Goal: Task Accomplishment & Management: Use online tool/utility

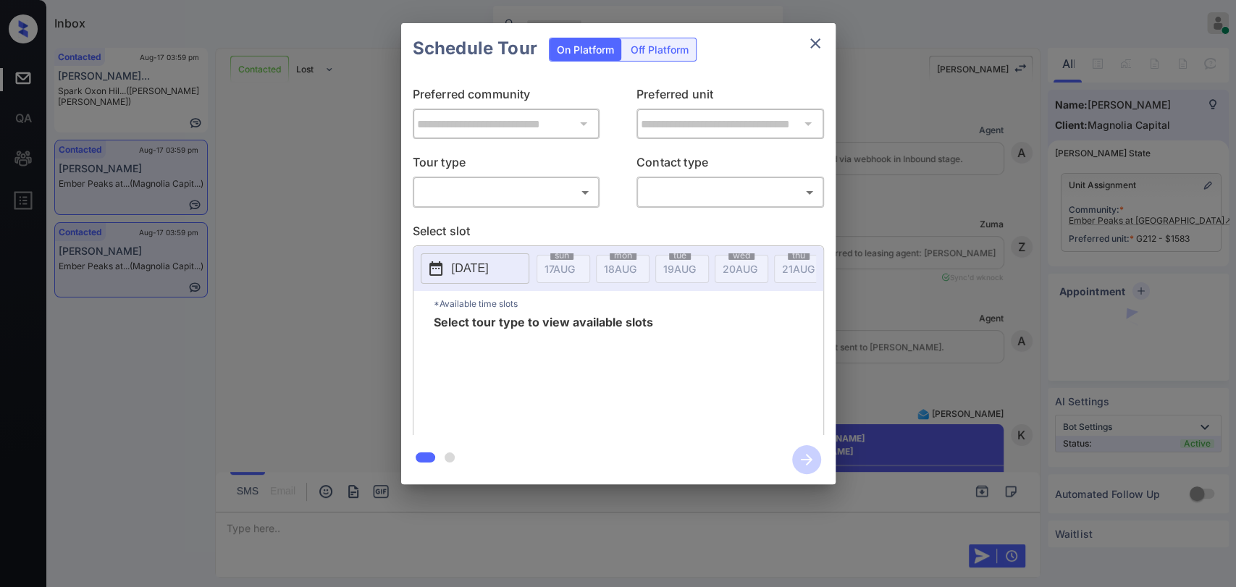
scroll to position [7935, 0]
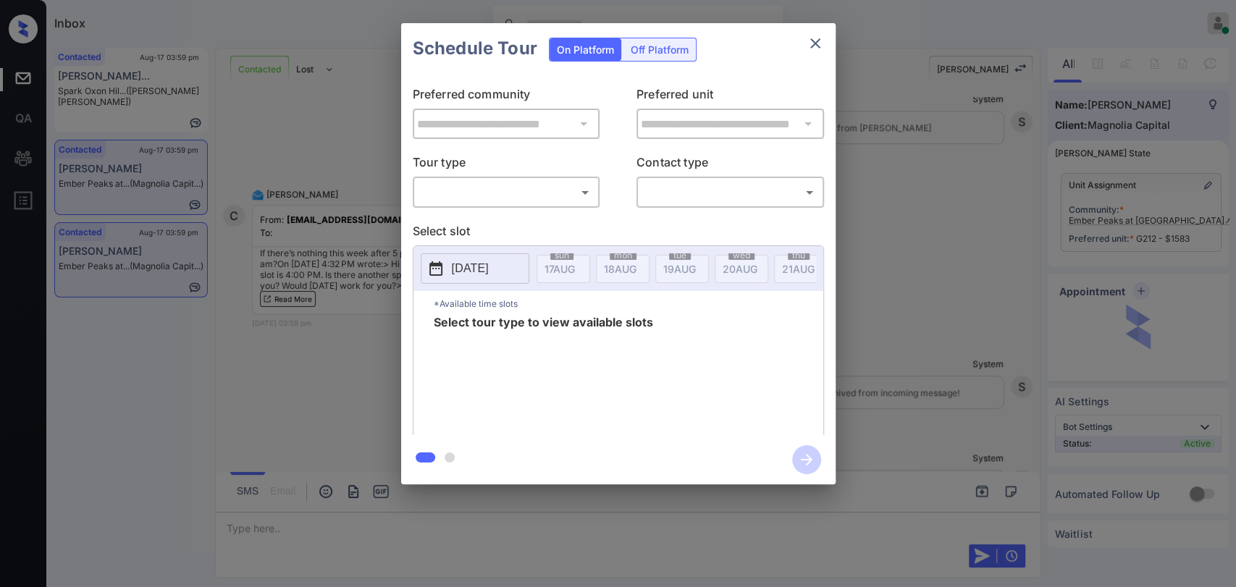
click at [478, 203] on body "Inbox Danielle Dela Cruz Online Set yourself offline Set yourself on break Prof…" at bounding box center [618, 293] width 1236 height 587
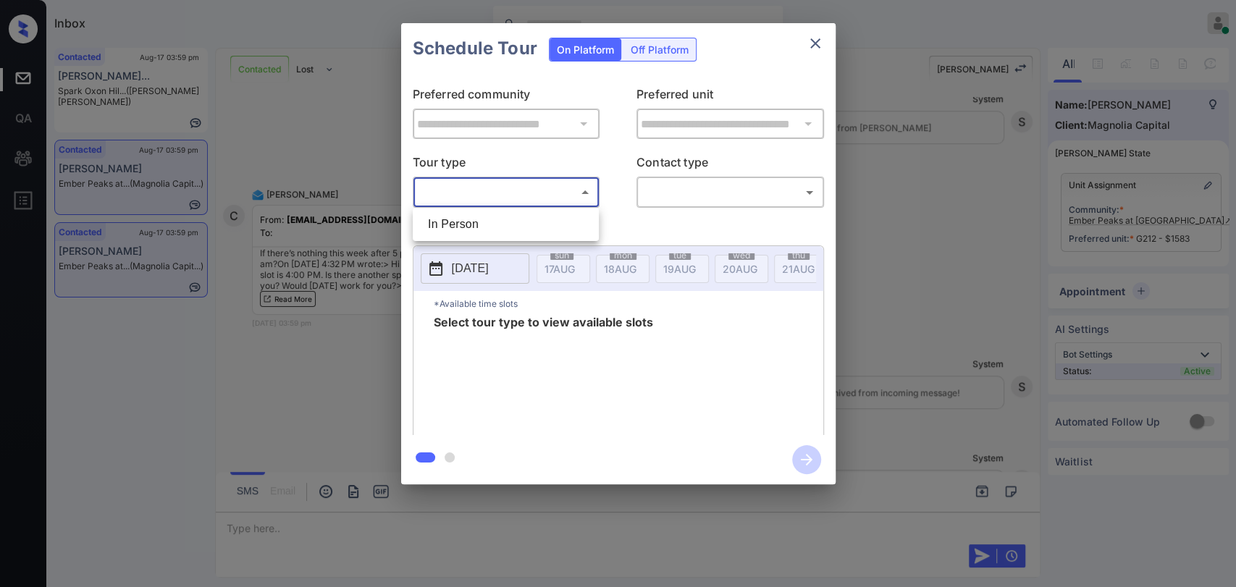
click at [463, 223] on li "In Person" at bounding box center [505, 224] width 179 height 26
type input "********"
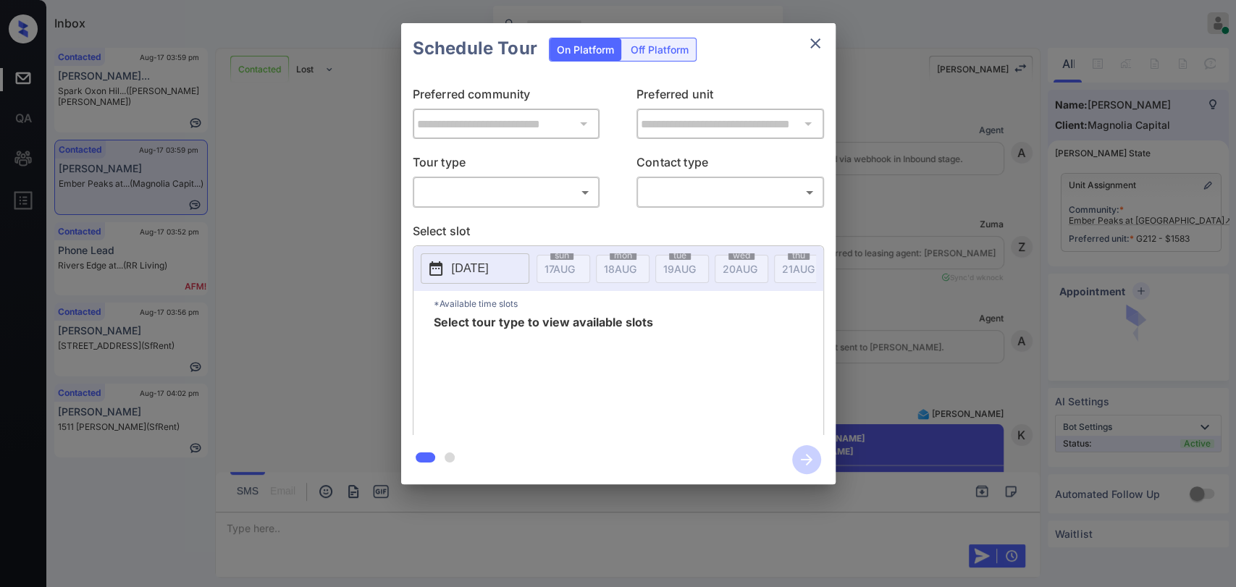
click at [542, 188] on body "Inbox Danielle Dela Cruz Online Set yourself offline Set yourself on break Prof…" at bounding box center [618, 293] width 1236 height 587
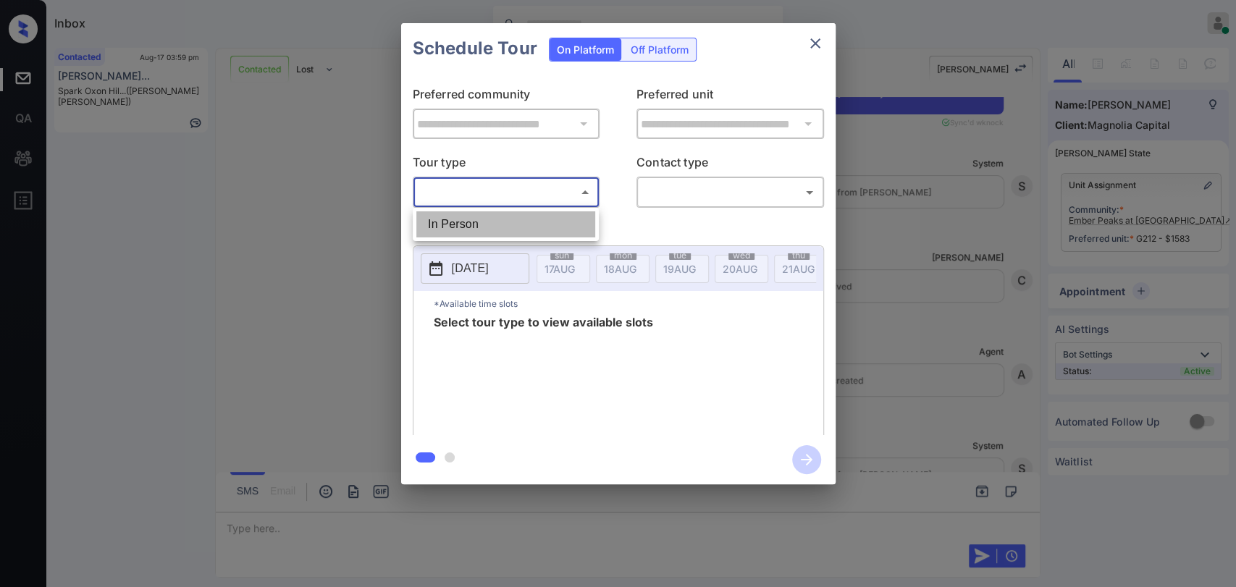
click at [487, 217] on li "In Person" at bounding box center [505, 224] width 179 height 26
type input "********"
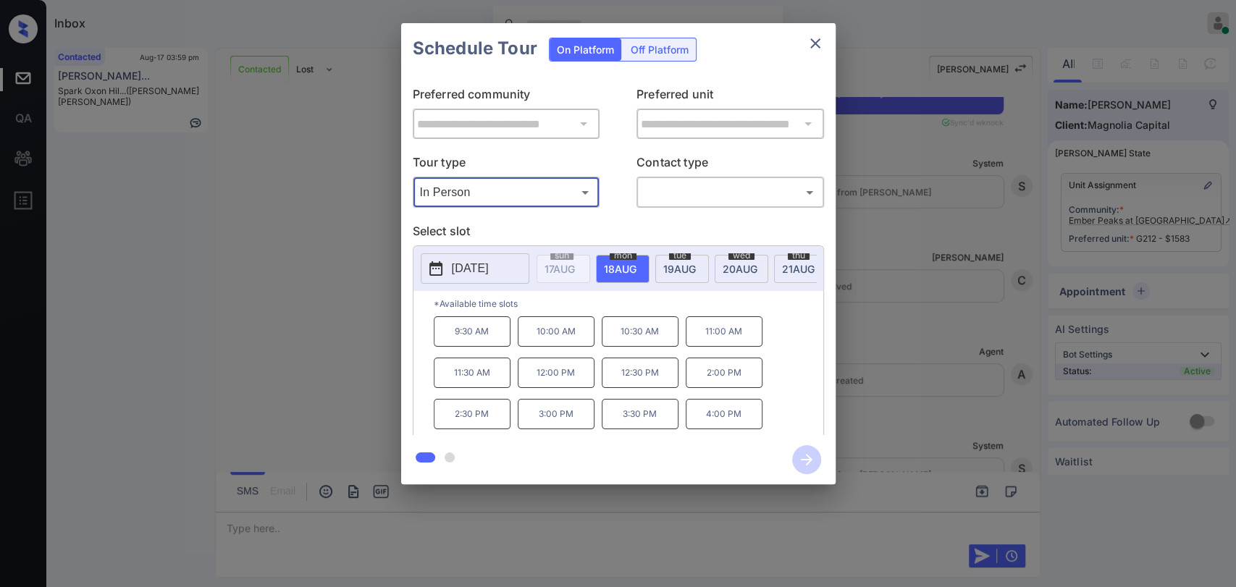
click at [575, 271] on span "19 AUG" at bounding box center [560, 269] width 30 height 12
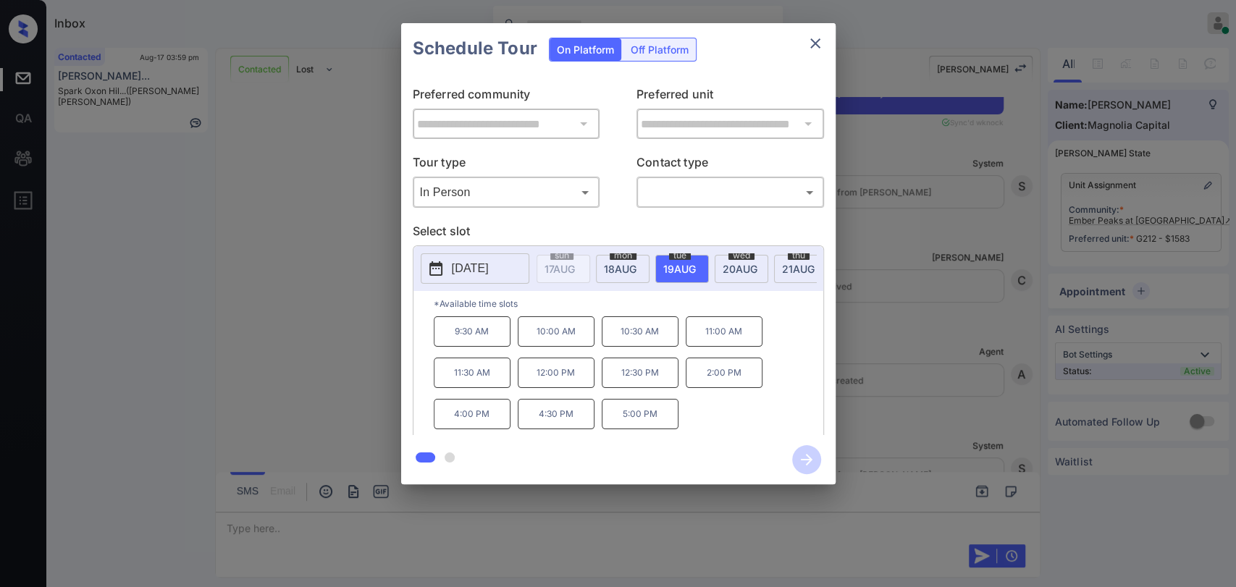
click at [573, 256] on span "wed" at bounding box center [561, 255] width 23 height 9
click at [385, 299] on div "**********" at bounding box center [618, 254] width 1236 height 508
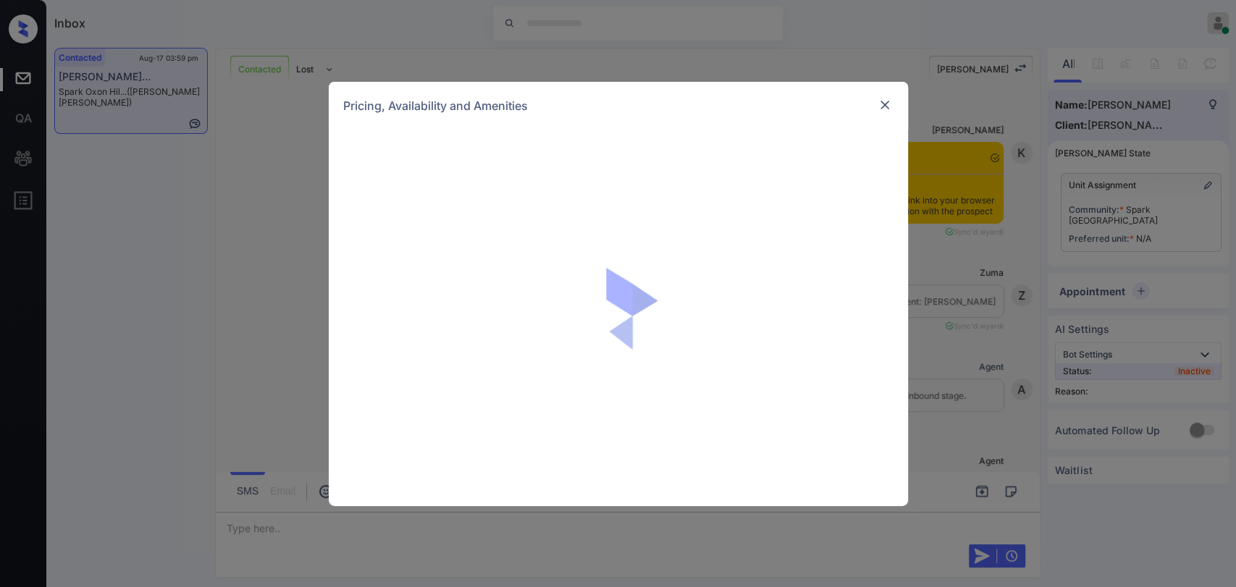
scroll to position [1784, 0]
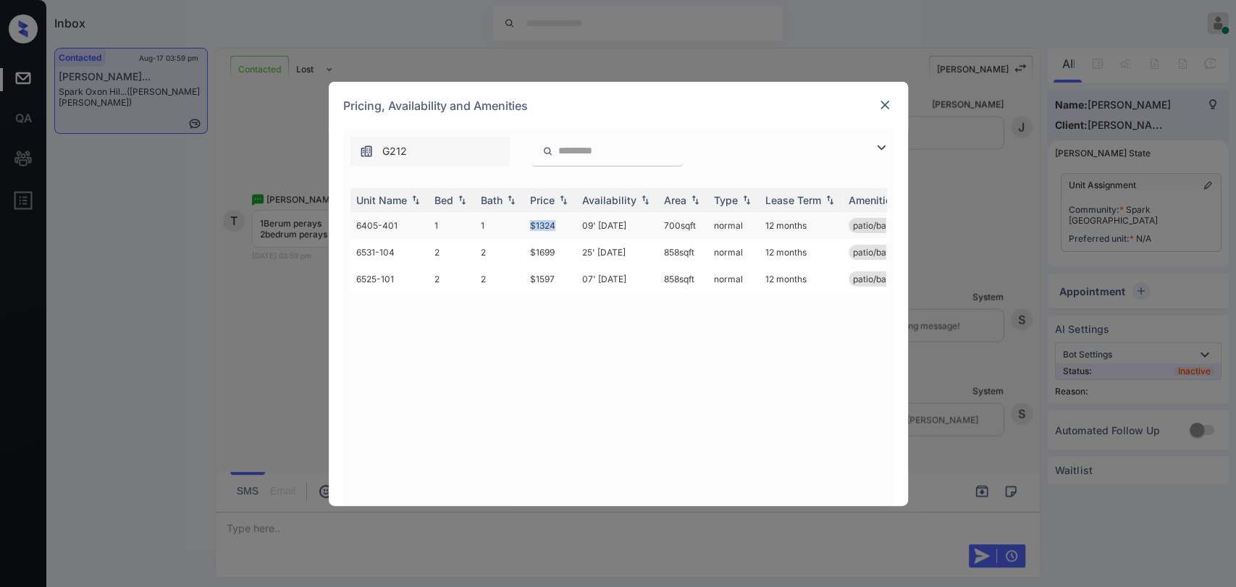
drag, startPoint x: 538, startPoint y: 222, endPoint x: 561, endPoint y: 221, distance: 23.2
click at [561, 221] on td "$1324" at bounding box center [550, 225] width 52 height 27
copy td "$1324"
click at [886, 98] on img at bounding box center [885, 105] width 14 height 14
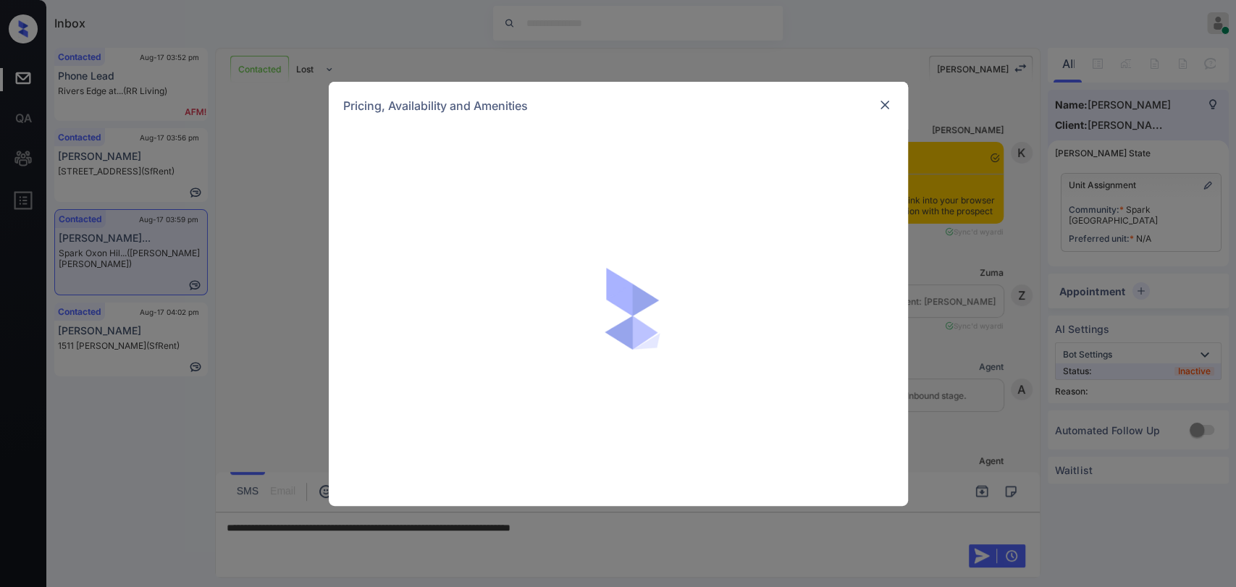
scroll to position [1784, 0]
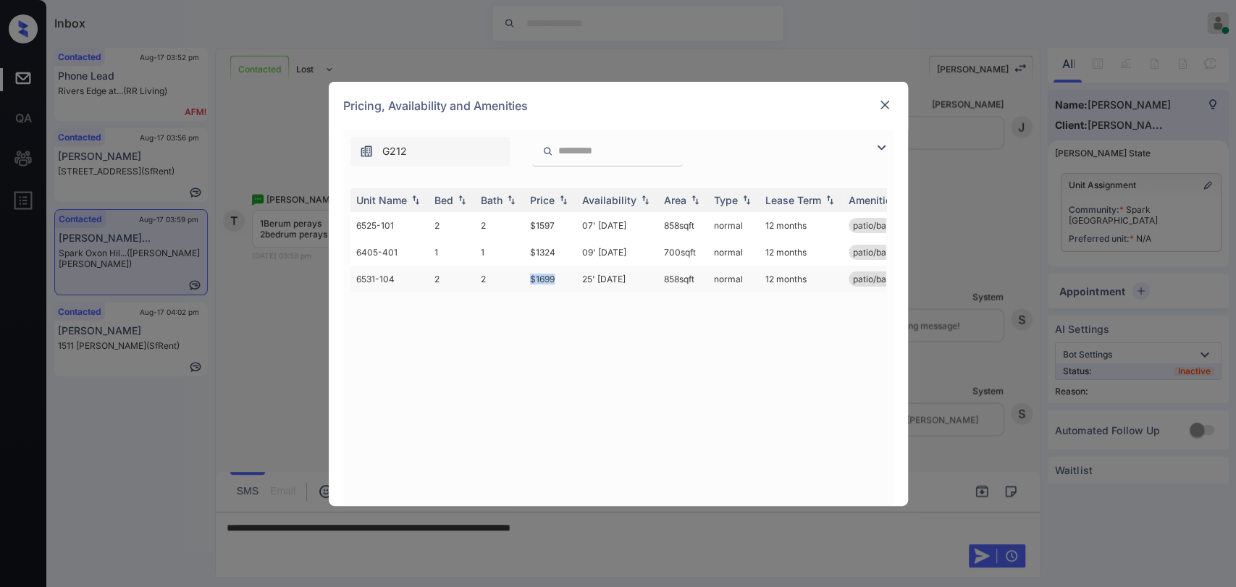
drag, startPoint x: 531, startPoint y: 274, endPoint x: 566, endPoint y: 274, distance: 34.0
click at [566, 274] on td "$1699" at bounding box center [550, 279] width 52 height 27
copy td "$1699"
click at [883, 98] on img at bounding box center [885, 105] width 14 height 14
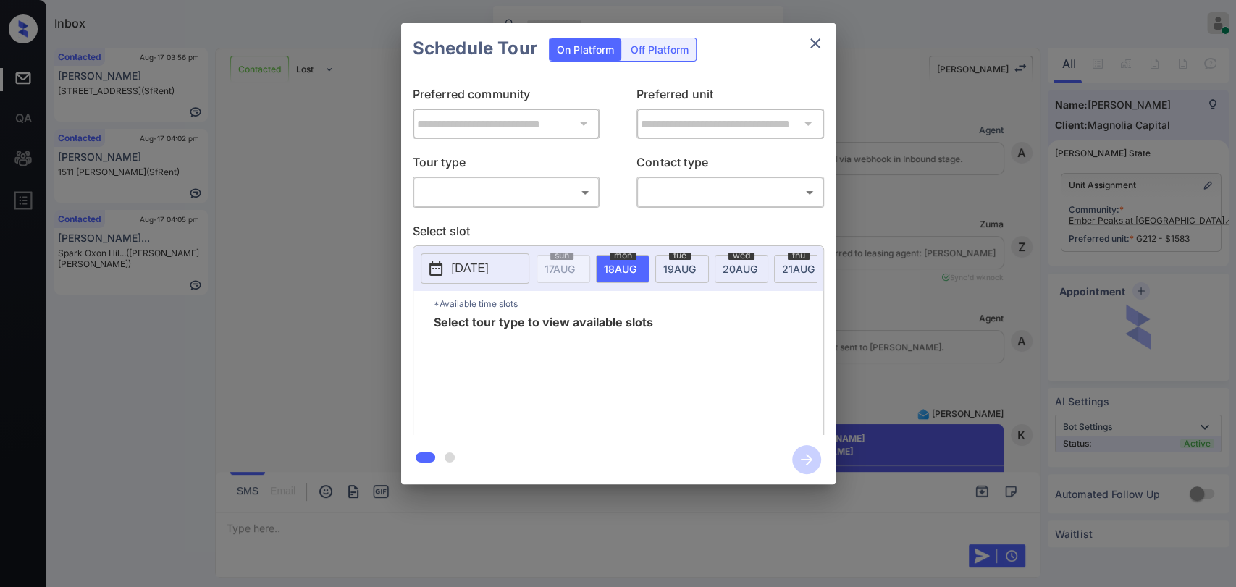
scroll to position [8846, 0]
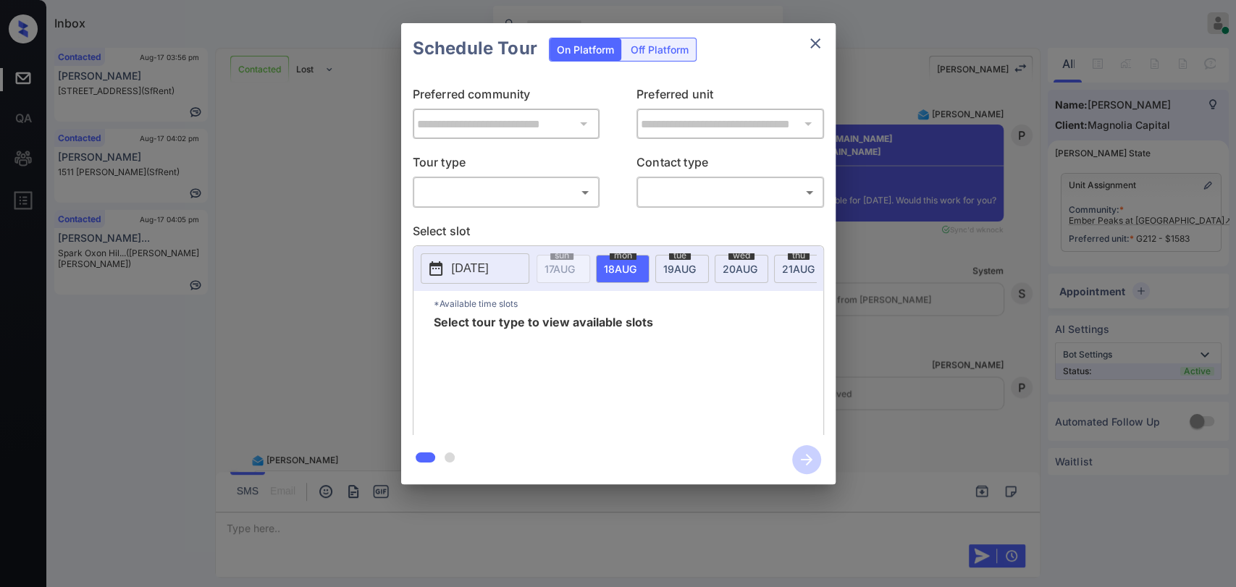
click at [475, 198] on body "Inbox [PERSON_NAME] [PERSON_NAME] Online Set yourself offline Set yourself on b…" at bounding box center [618, 293] width 1236 height 587
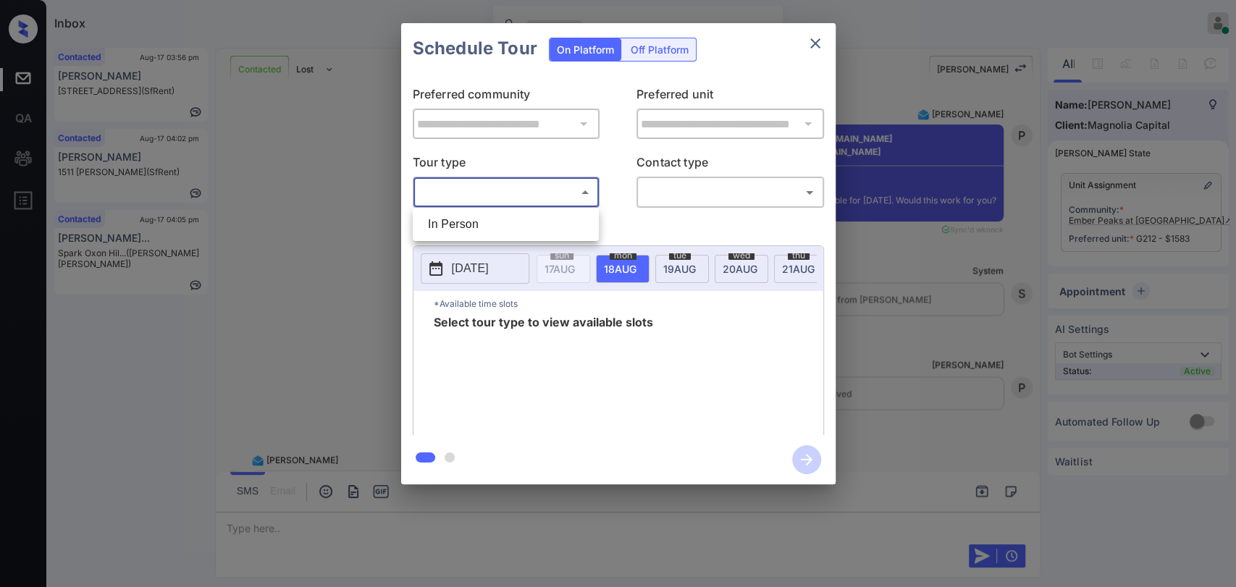
click at [504, 217] on li "In Person" at bounding box center [505, 224] width 179 height 26
type input "********"
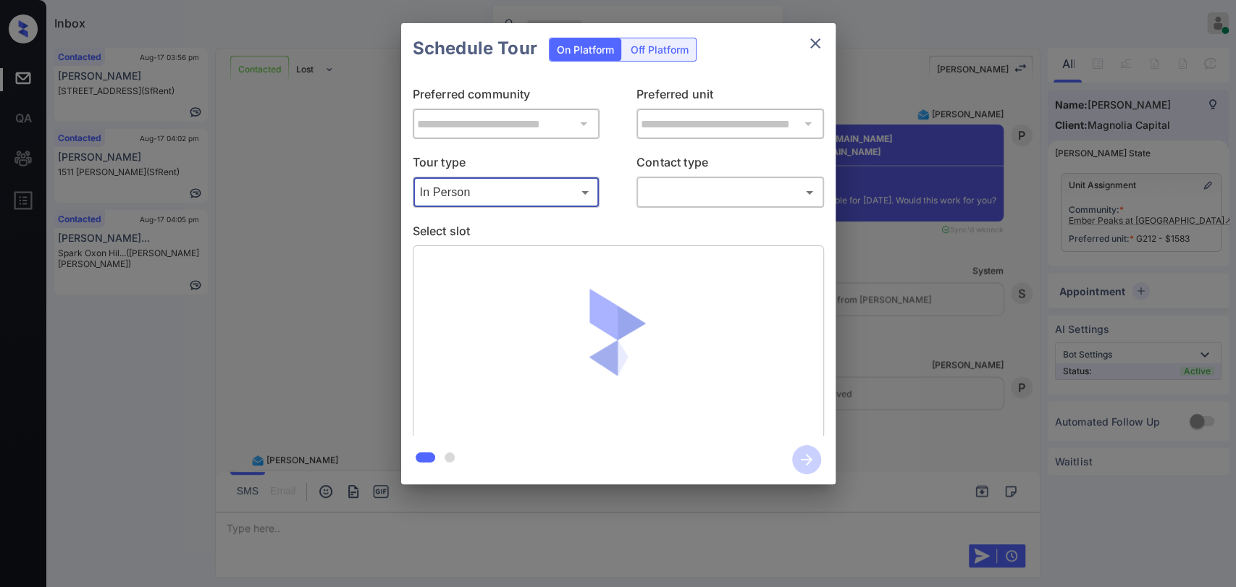
click at [718, 193] on body "Inbox Danielle Dela Cruz Online Set yourself offline Set yourself on break Prof…" at bounding box center [618, 293] width 1236 height 587
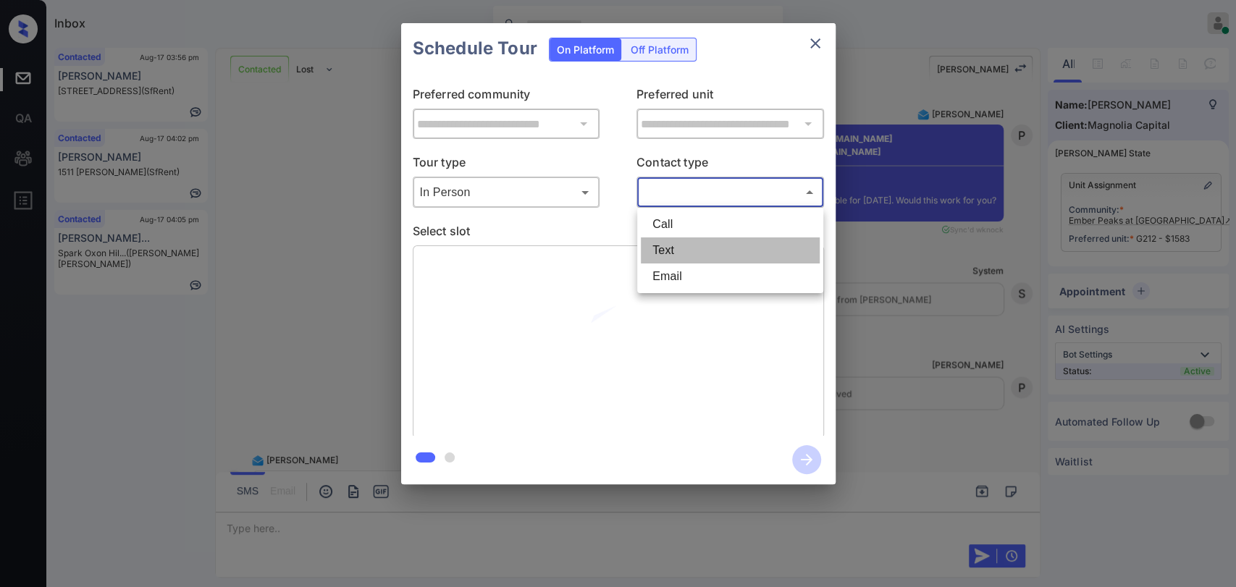
click at [678, 247] on li "Text" at bounding box center [730, 251] width 179 height 26
type input "****"
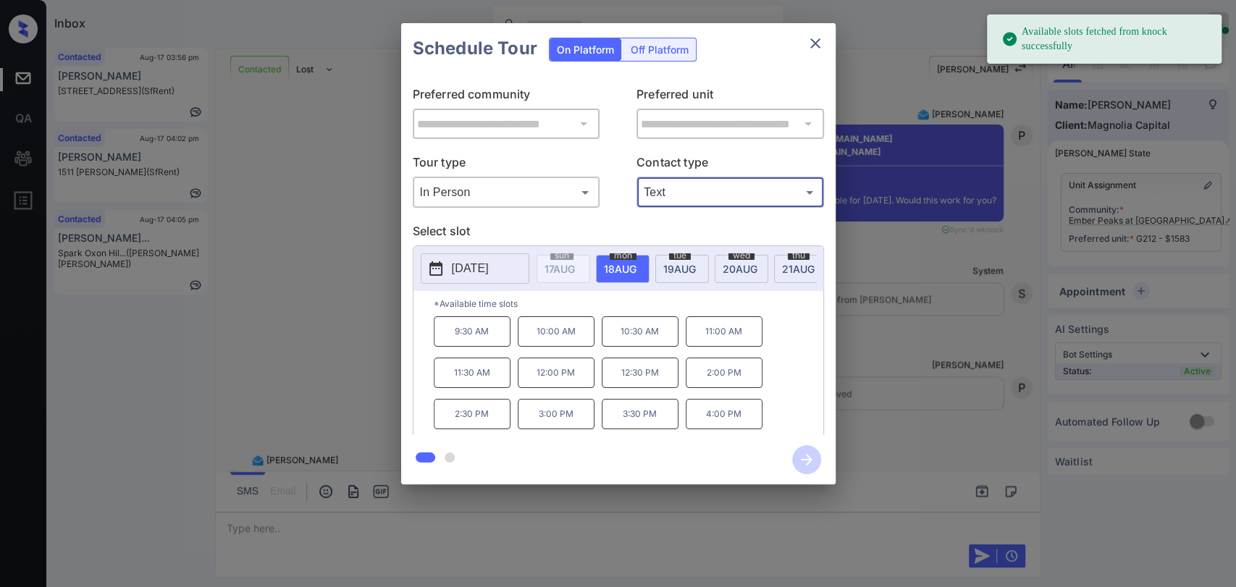
click at [575, 268] on span "19 AUG" at bounding box center [560, 269] width 30 height 12
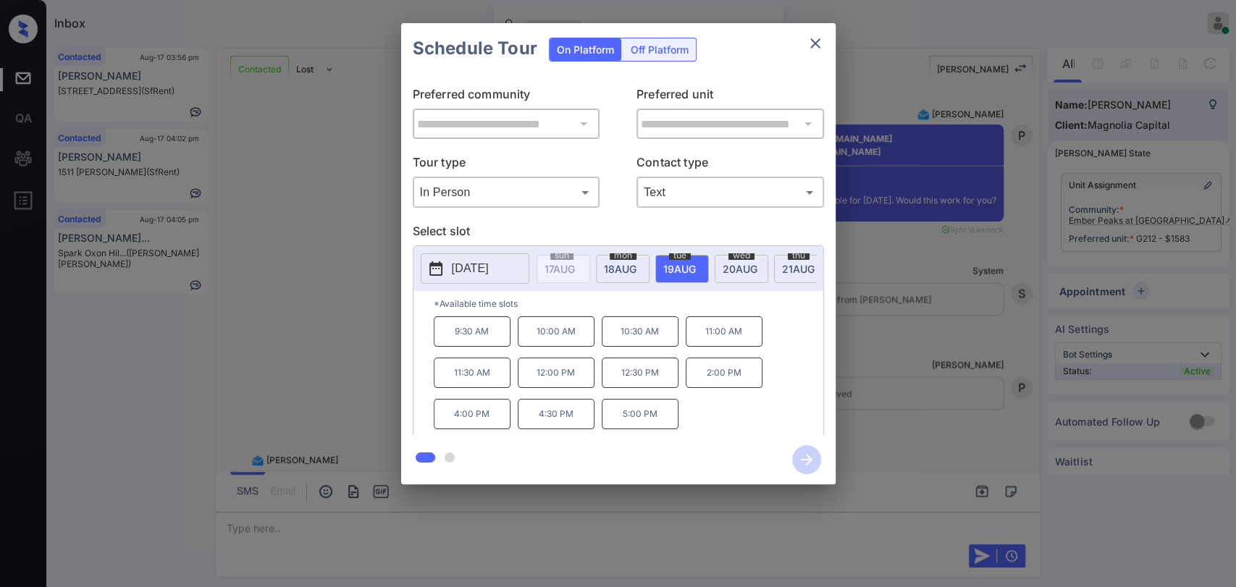
click at [631, 416] on p "5:00 PM" at bounding box center [640, 414] width 77 height 30
click at [792, 460] on icon "button" at bounding box center [806, 459] width 29 height 29
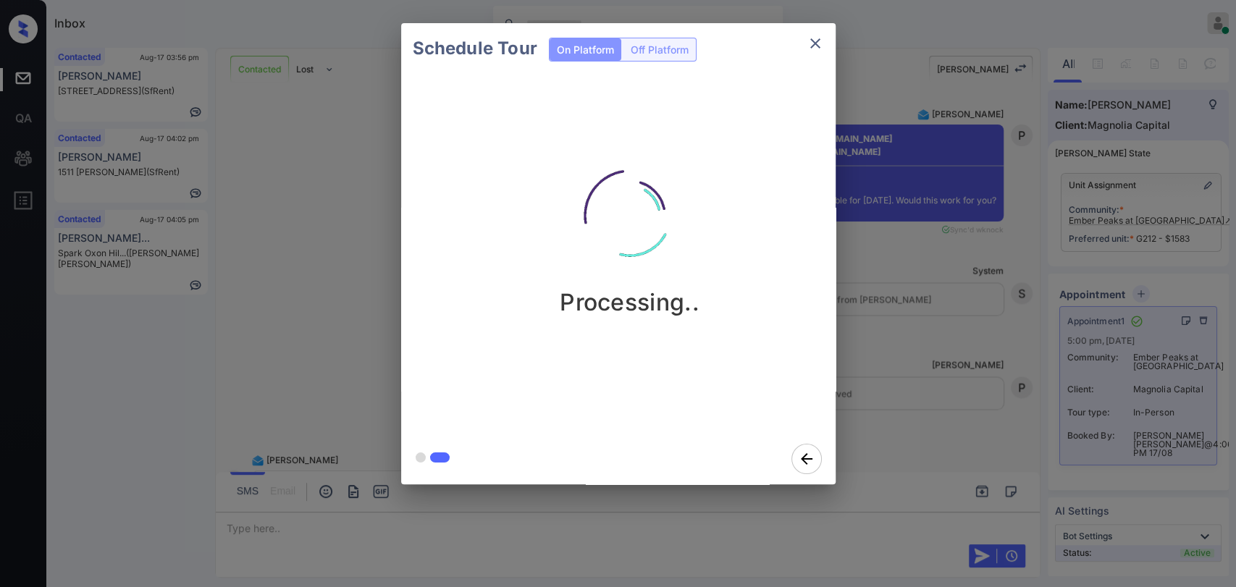
click at [818, 44] on icon "close" at bounding box center [815, 43] width 17 height 17
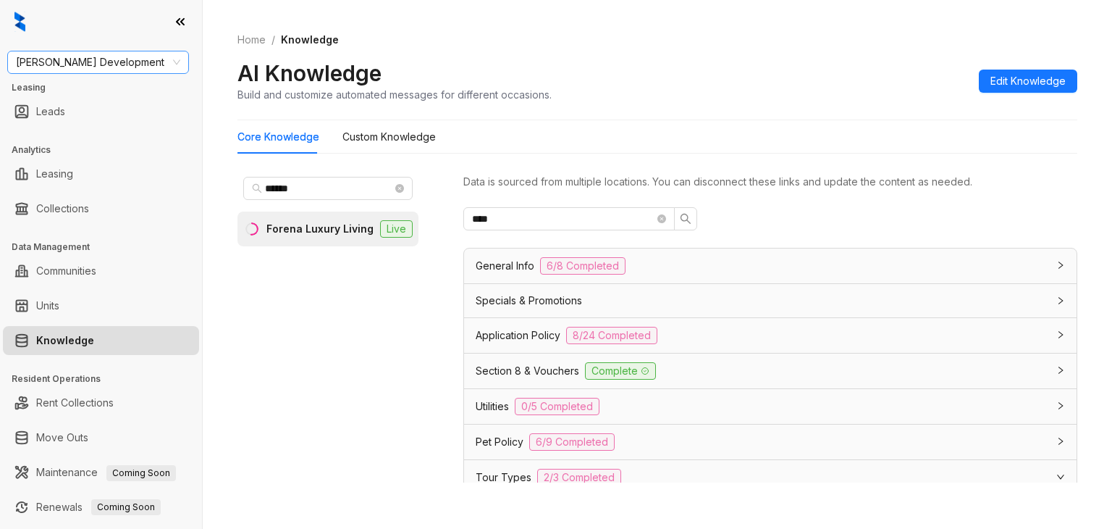
scroll to position [290, 0]
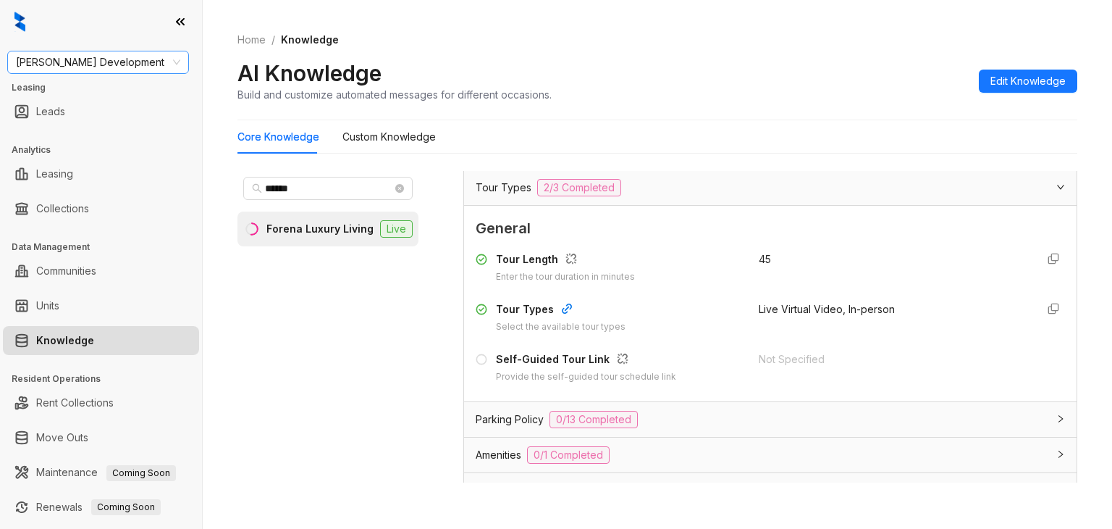
click at [151, 59] on span "Davis Development" at bounding box center [98, 62] width 164 height 22
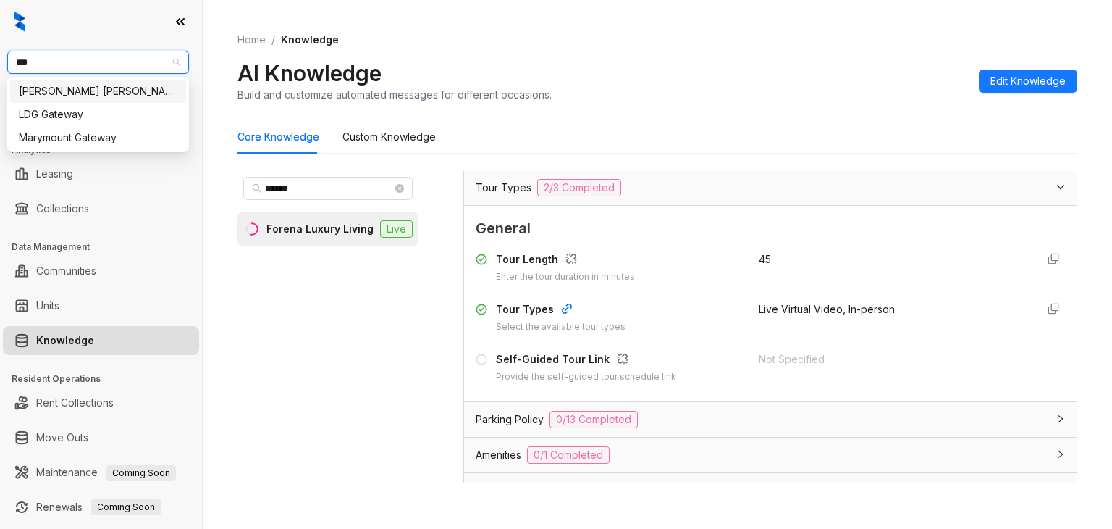
type input "****"
click at [73, 91] on div "[PERSON_NAME] [PERSON_NAME]" at bounding box center [98, 91] width 159 height 16
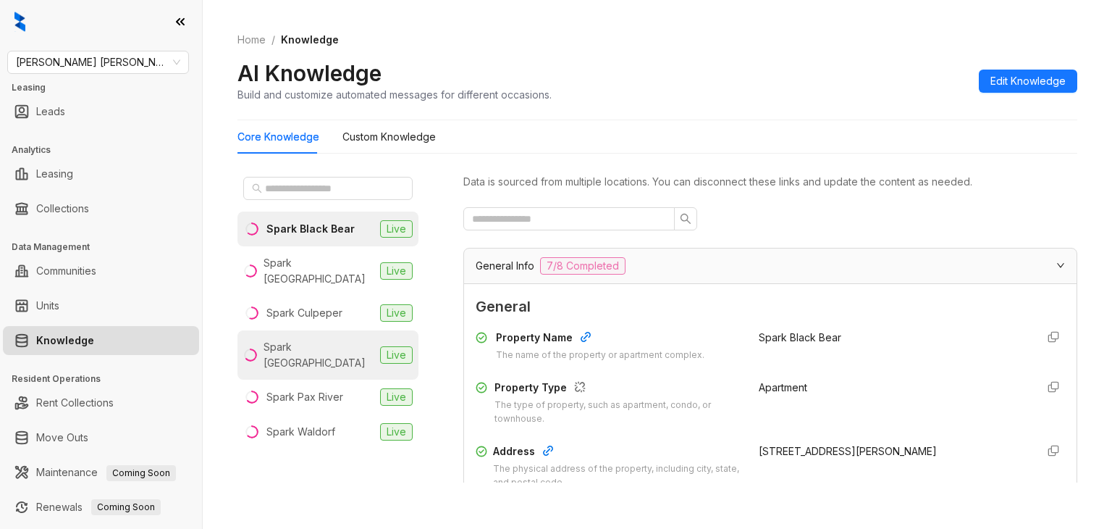
click at [311, 339] on div "Spark [GEOGRAPHIC_DATA]" at bounding box center [319, 355] width 111 height 32
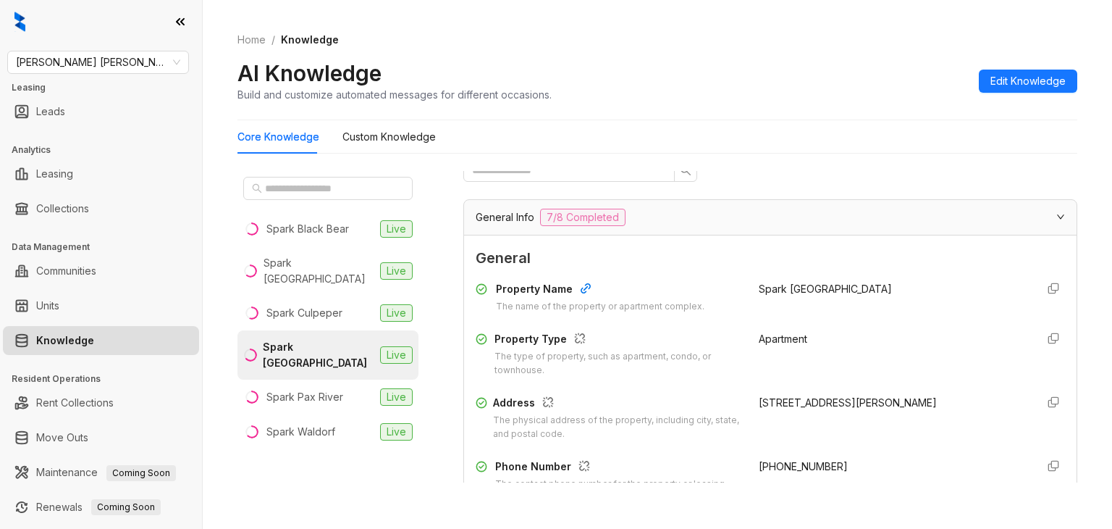
scroll to position [72, 0]
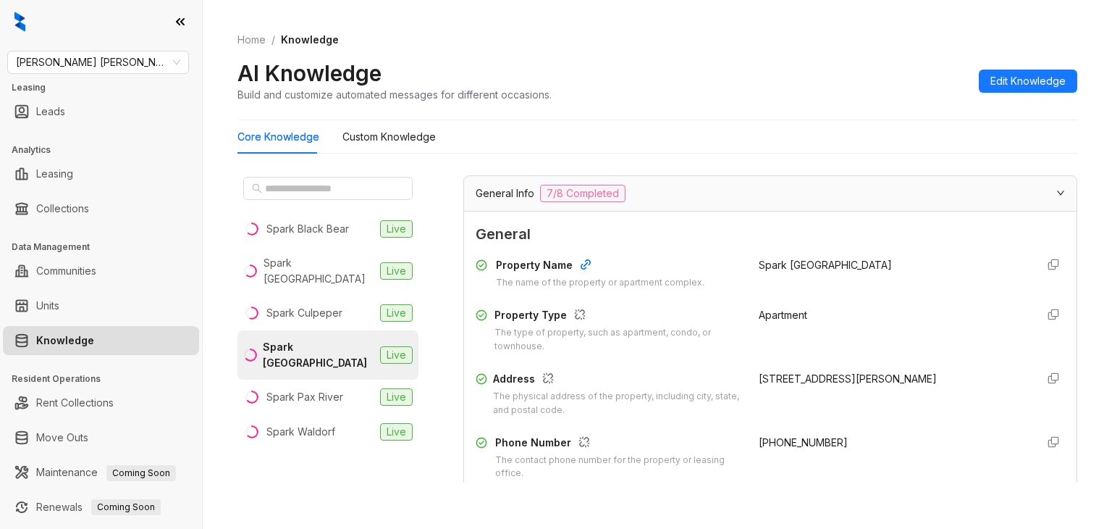
click at [759, 377] on div "[STREET_ADDRESS][PERSON_NAME]" at bounding box center [892, 379] width 266 height 16
copy div "[STREET_ADDRESS][PERSON_NAME]"
